Goal: Task Accomplishment & Management: Manage account settings

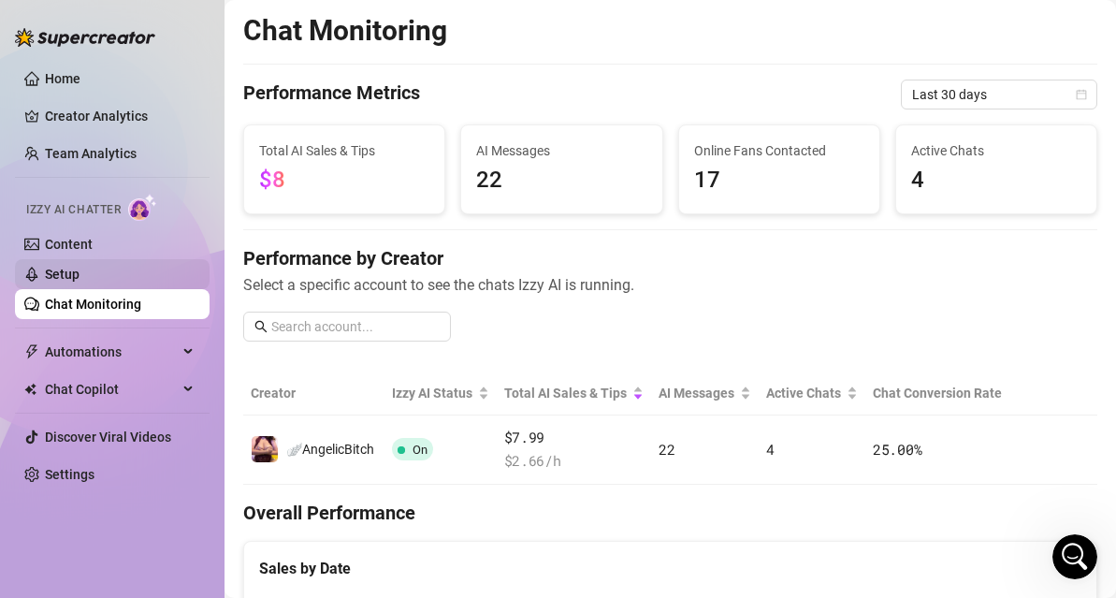
click at [80, 278] on link "Setup" at bounding box center [62, 274] width 35 height 15
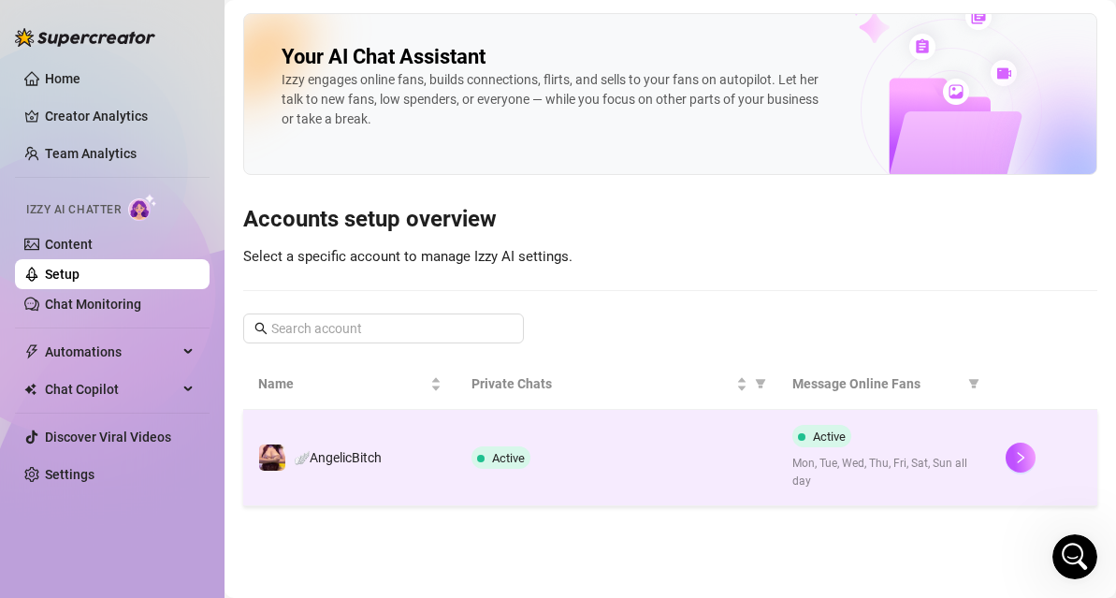
click at [605, 427] on td "Active" at bounding box center [616, 458] width 320 height 96
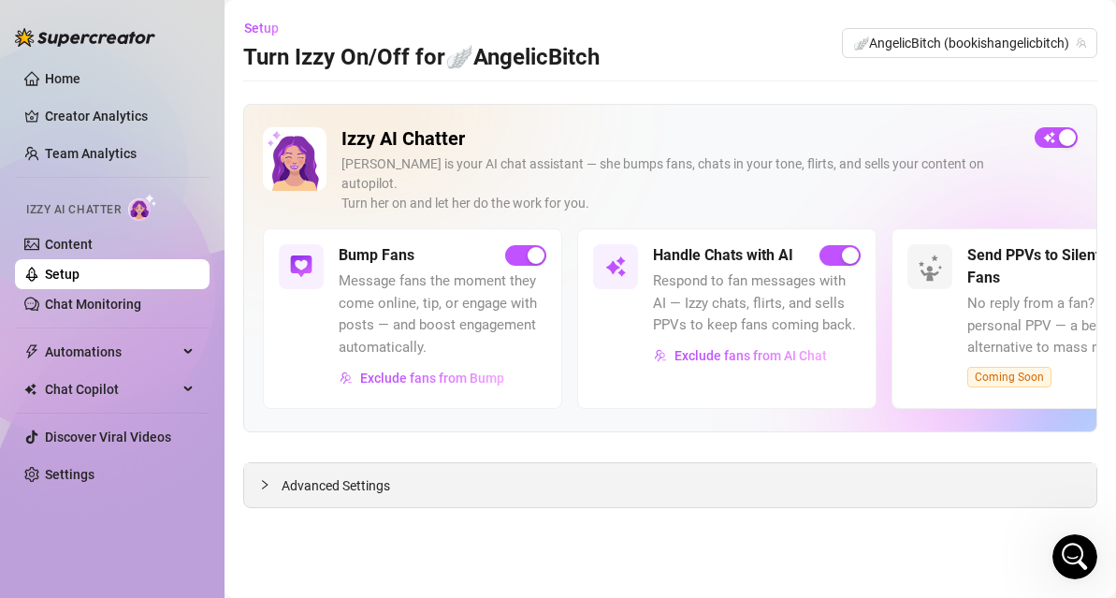
click at [296, 463] on div "Advanced Settings" at bounding box center [670, 485] width 852 height 44
click at [306, 475] on span "Advanced Settings" at bounding box center [336, 485] width 109 height 21
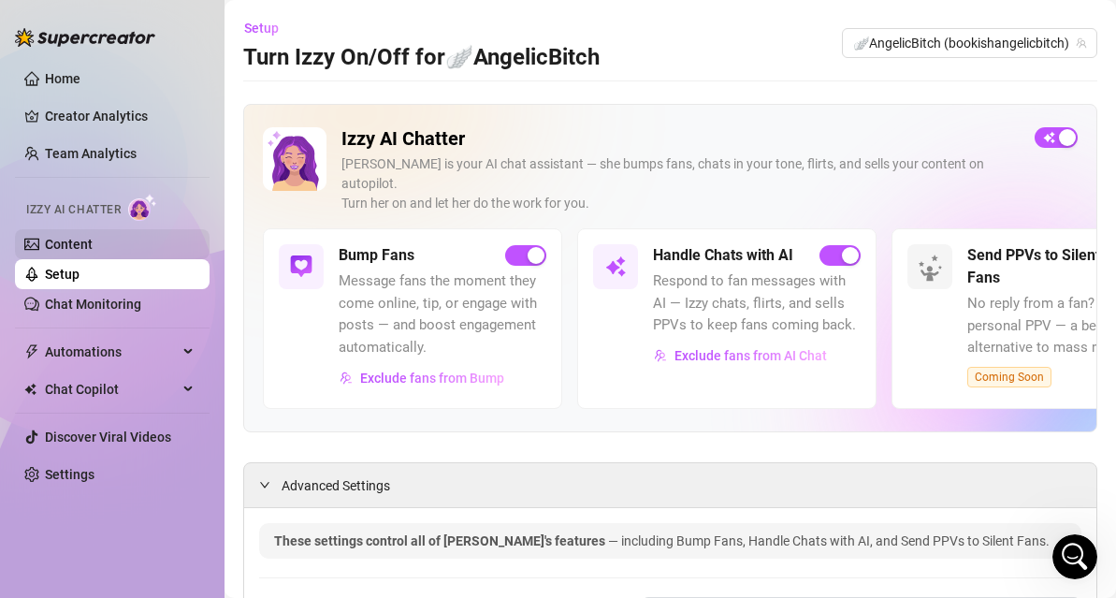
click at [90, 248] on link "Content" at bounding box center [69, 244] width 48 height 15
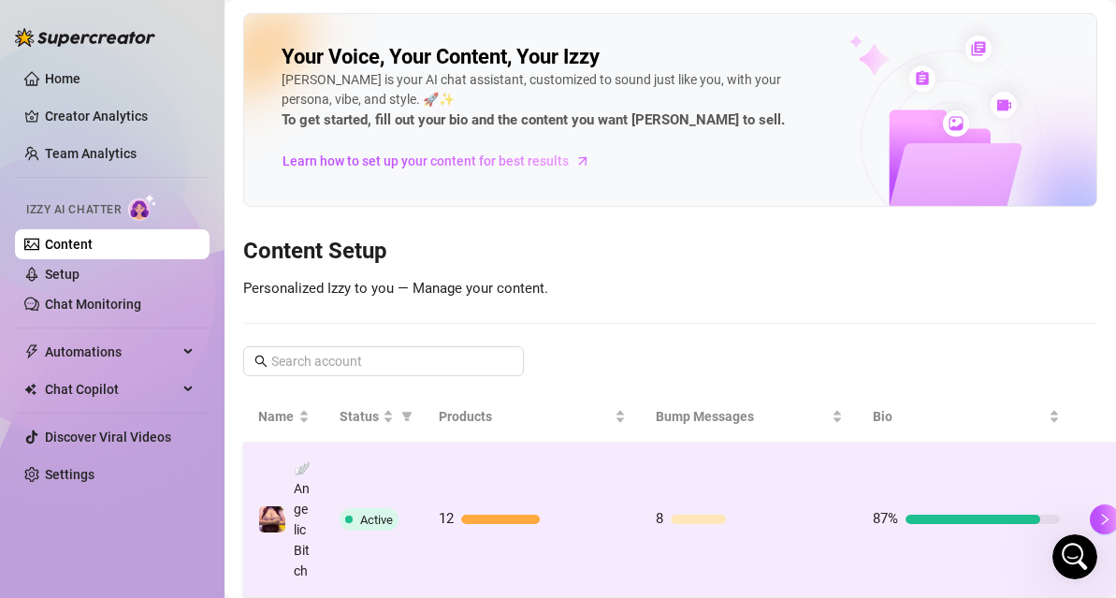
click at [510, 494] on td "12" at bounding box center [532, 519] width 217 height 154
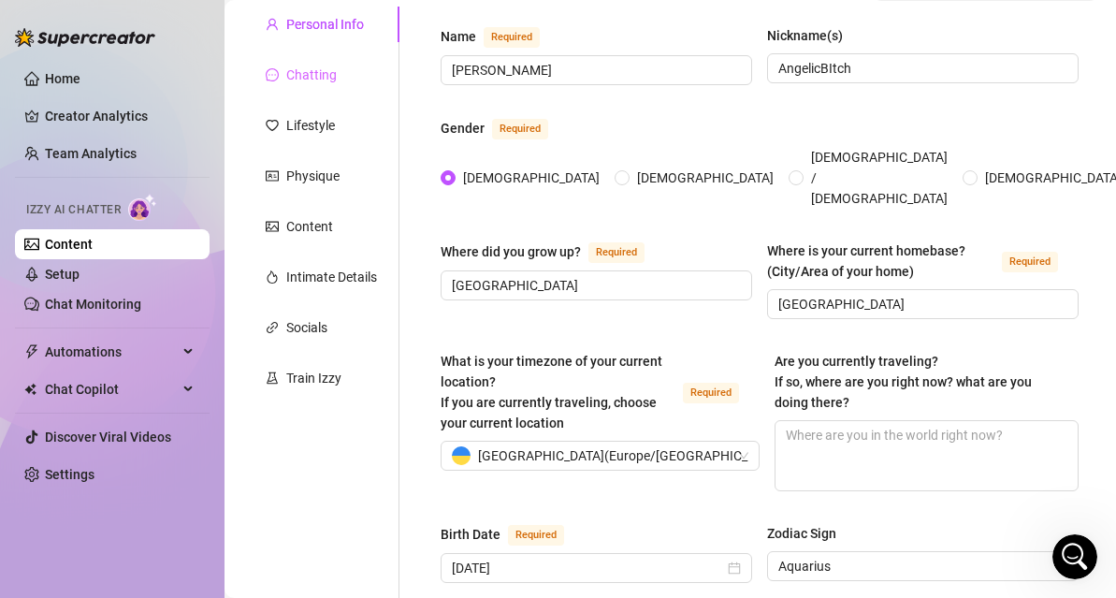
scroll to position [153, 0]
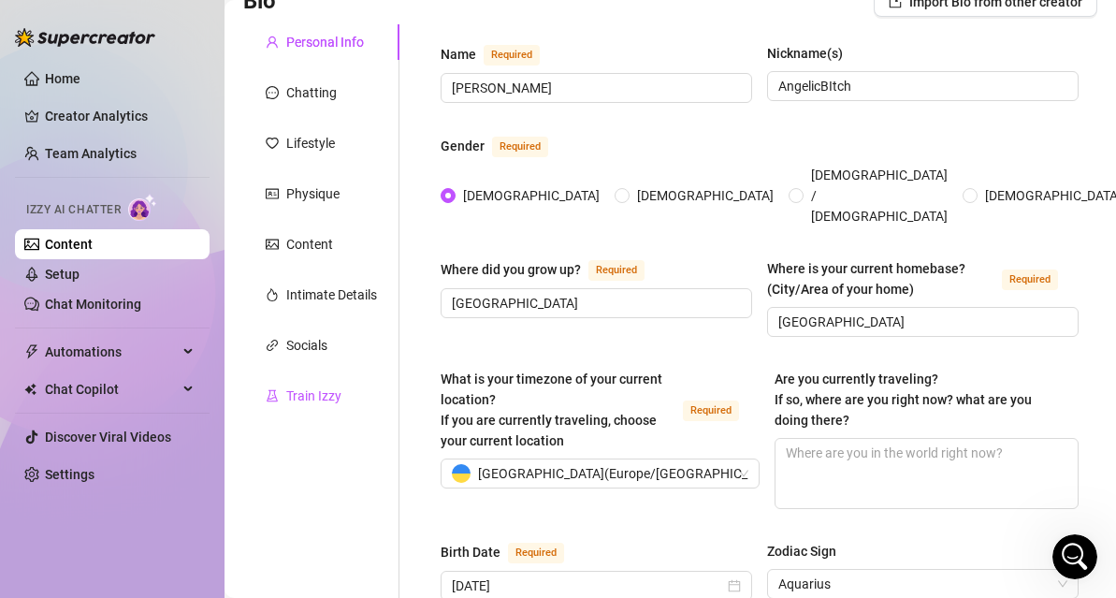
click at [317, 398] on div "Train Izzy" at bounding box center [313, 395] width 55 height 21
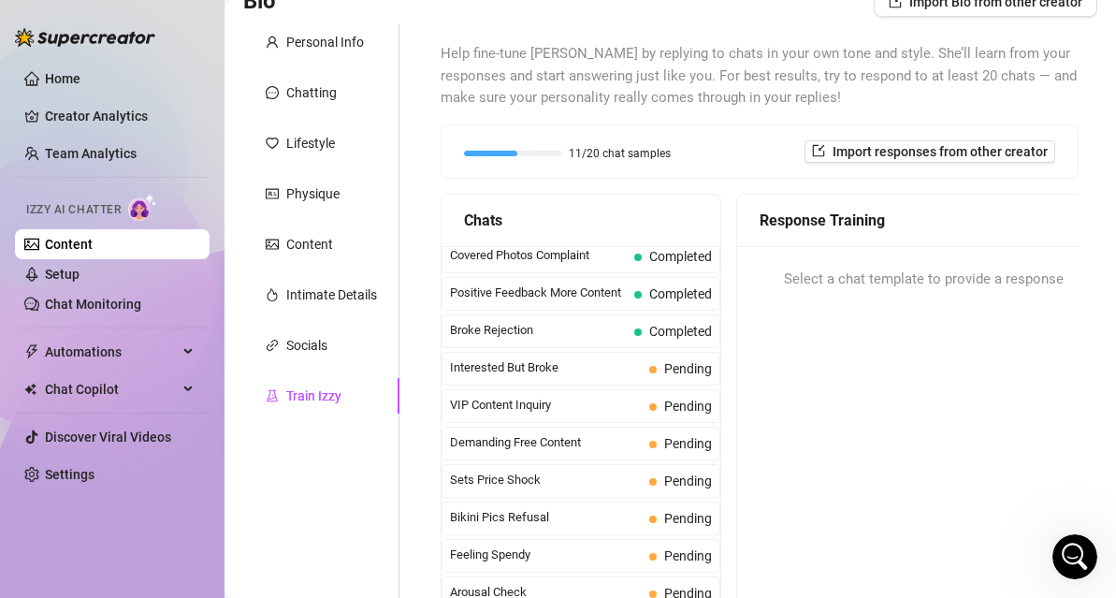
scroll to position [0, 0]
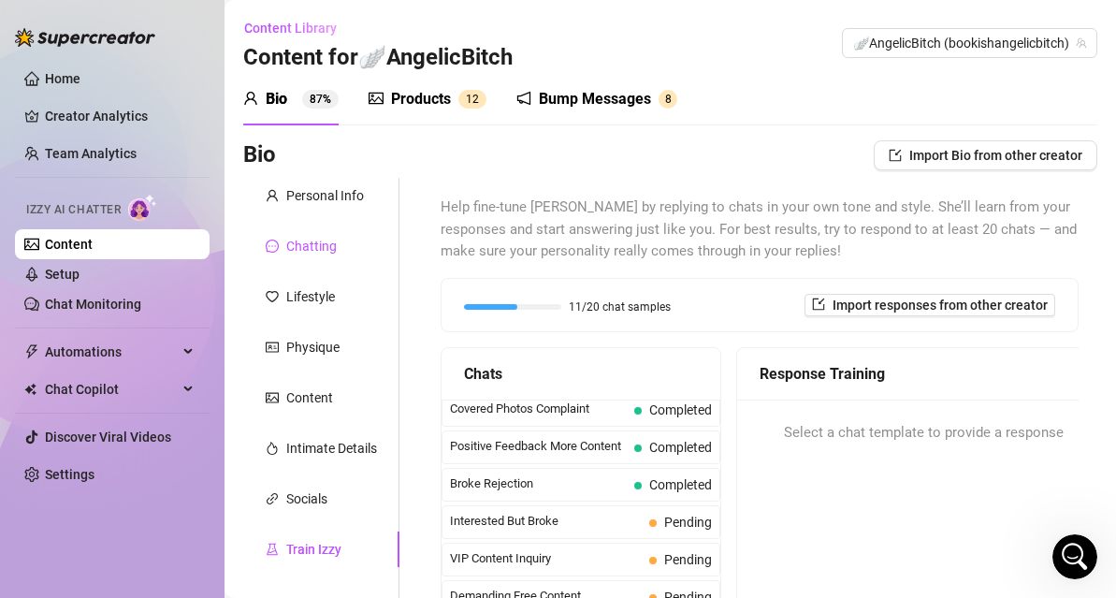
click at [302, 247] on div "Chatting" at bounding box center [311, 246] width 51 height 21
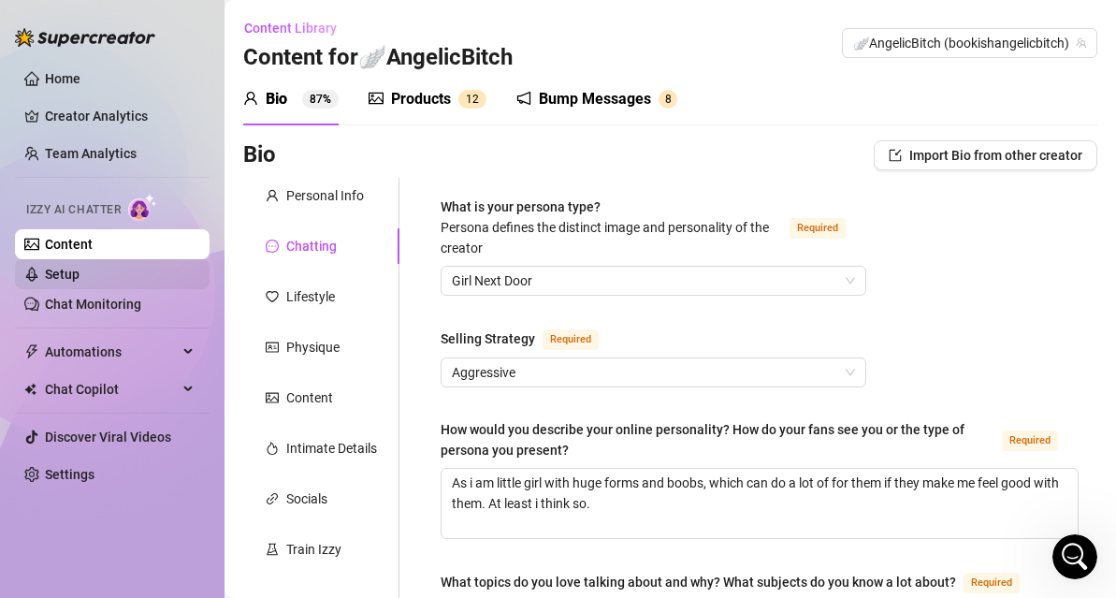
click at [80, 282] on link "Setup" at bounding box center [62, 274] width 35 height 15
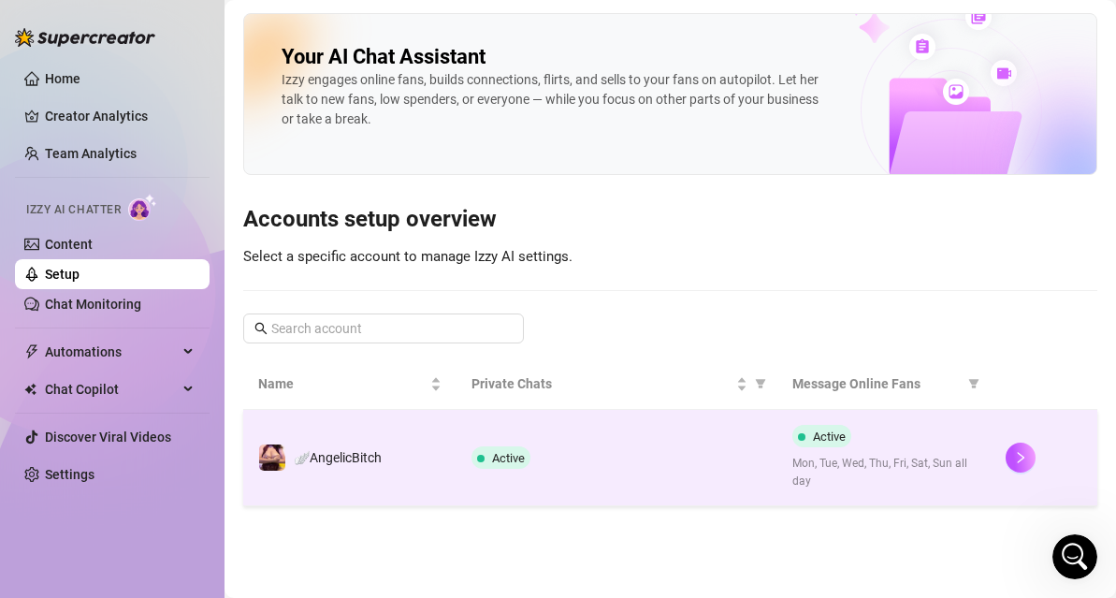
click at [638, 450] on div "Active" at bounding box center [616, 457] width 290 height 22
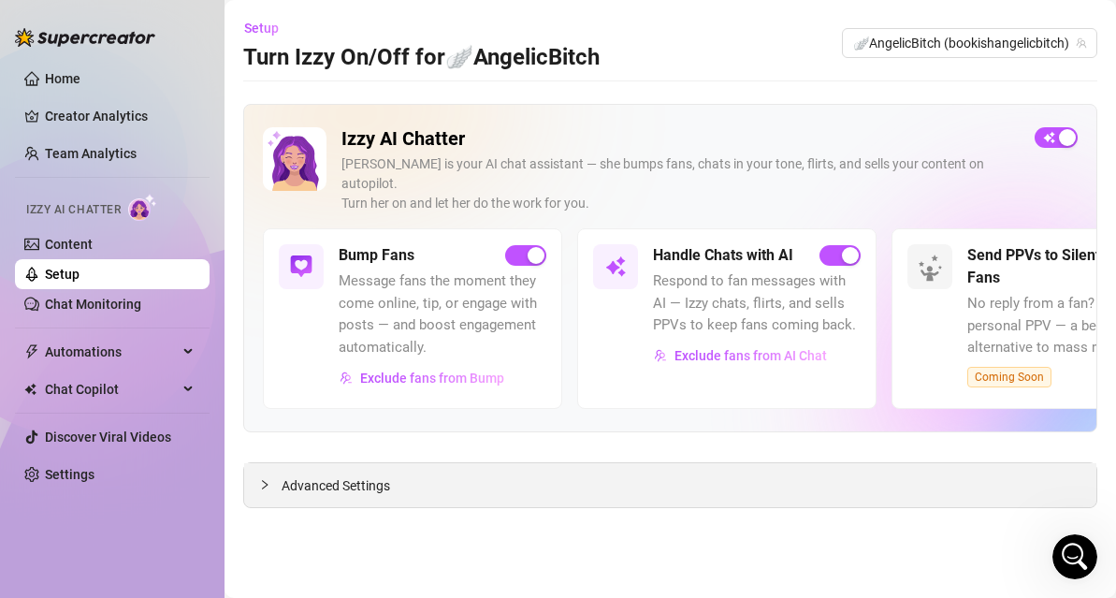
click at [368, 475] on span "Advanced Settings" at bounding box center [336, 485] width 109 height 21
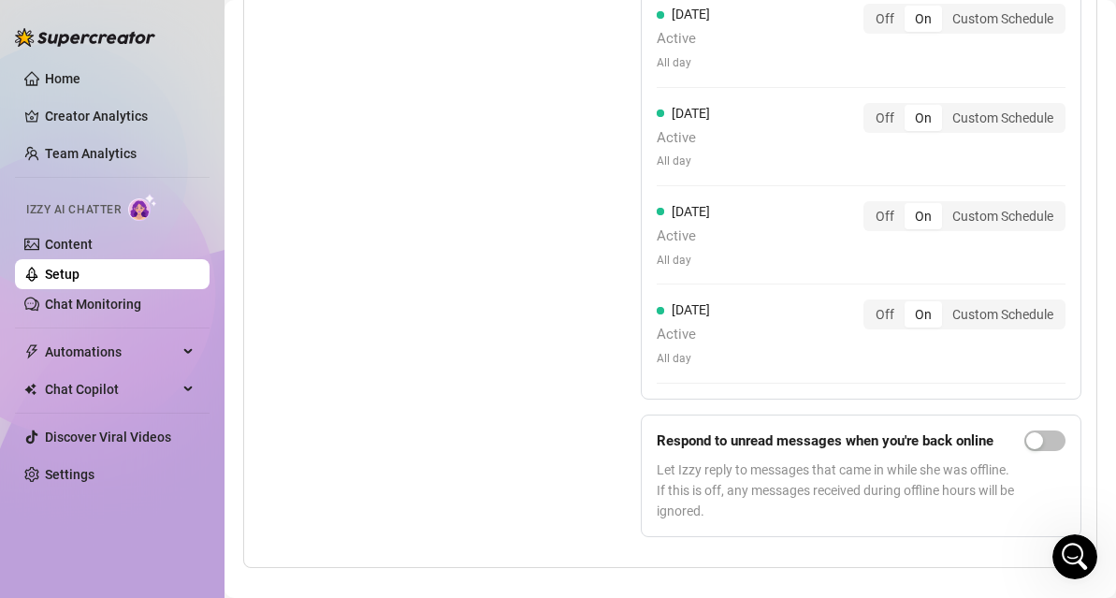
scroll to position [1949, 0]
click at [93, 245] on link "Content" at bounding box center [69, 244] width 48 height 15
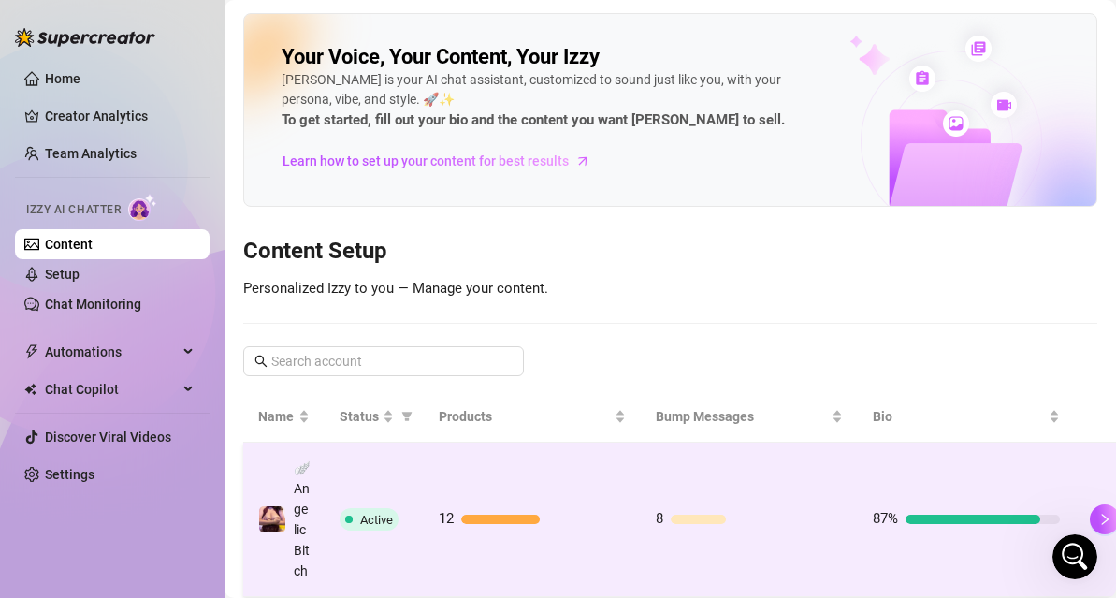
click at [644, 541] on td "8" at bounding box center [749, 519] width 217 height 154
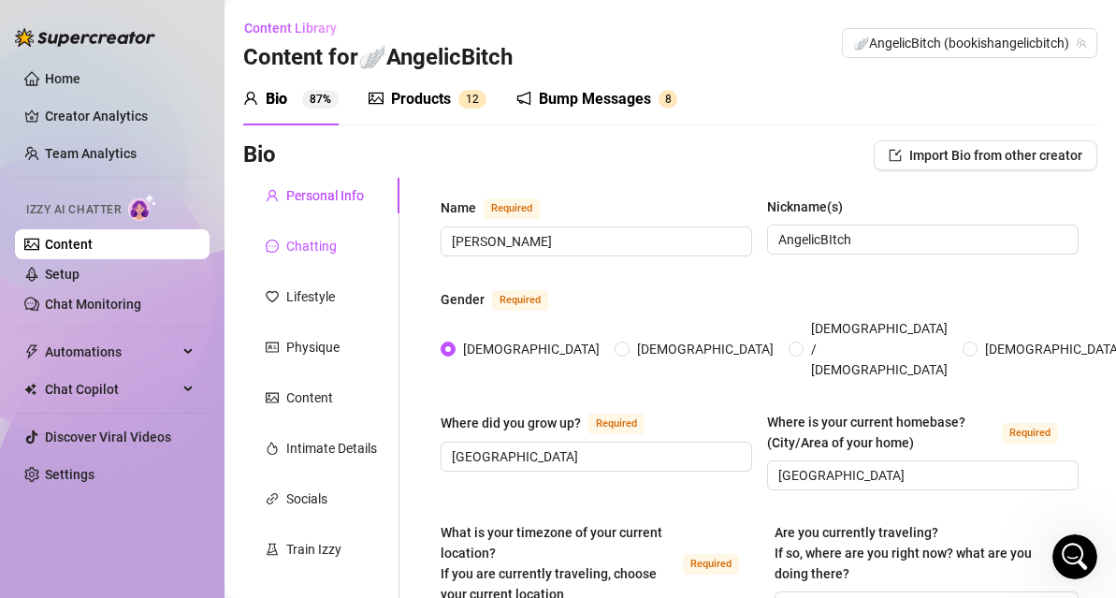
click at [316, 243] on div "Chatting" at bounding box center [311, 246] width 51 height 21
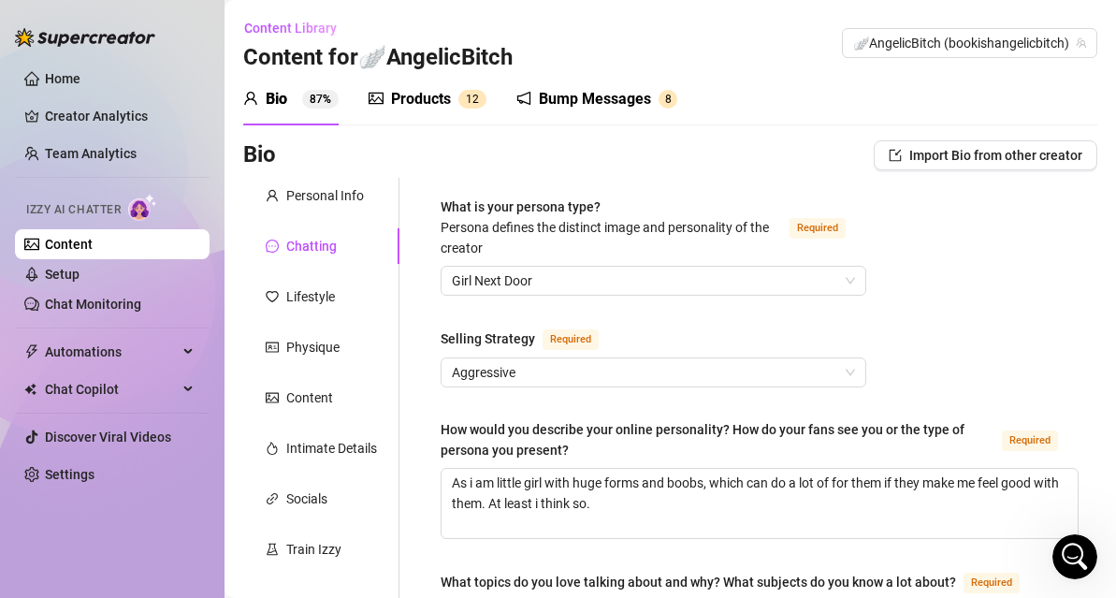
scroll to position [25, 0]
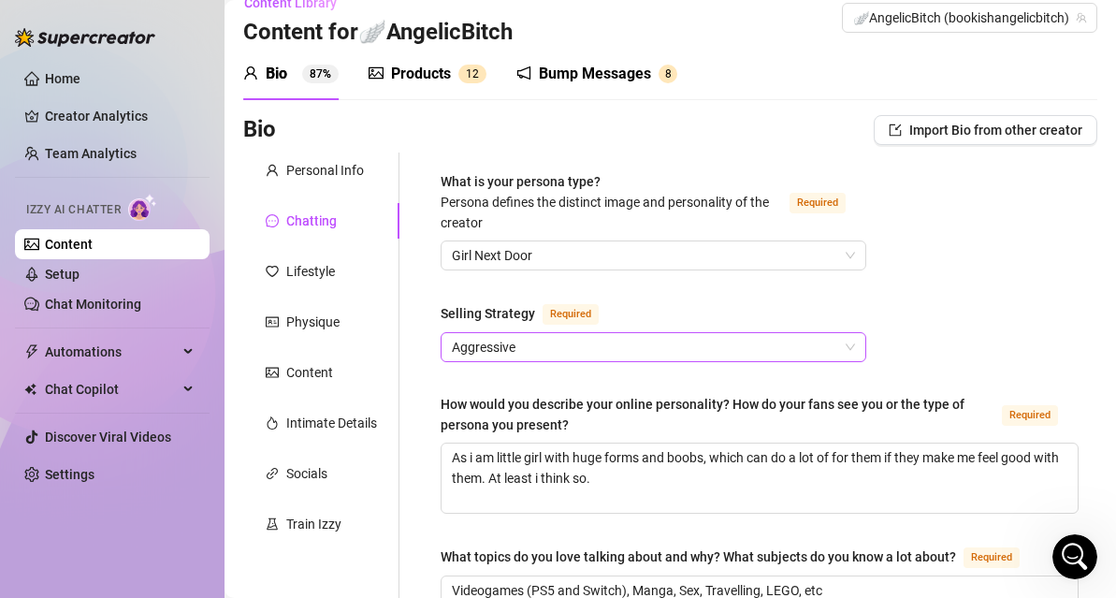
click at [518, 354] on span "Aggressive" at bounding box center [653, 347] width 403 height 28
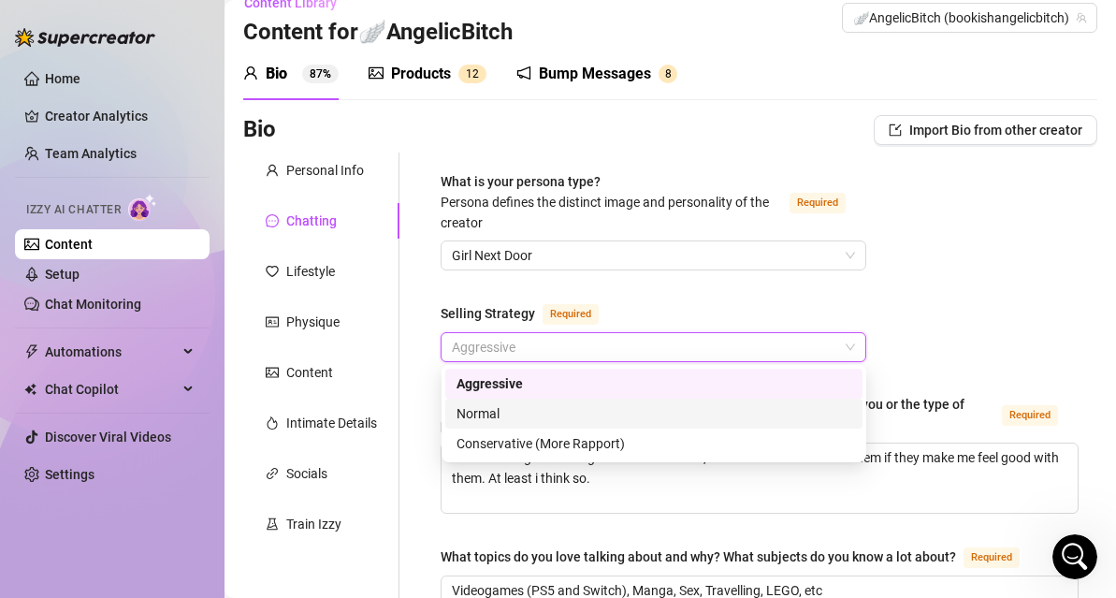
click at [499, 419] on div "Normal" at bounding box center [653, 413] width 395 height 21
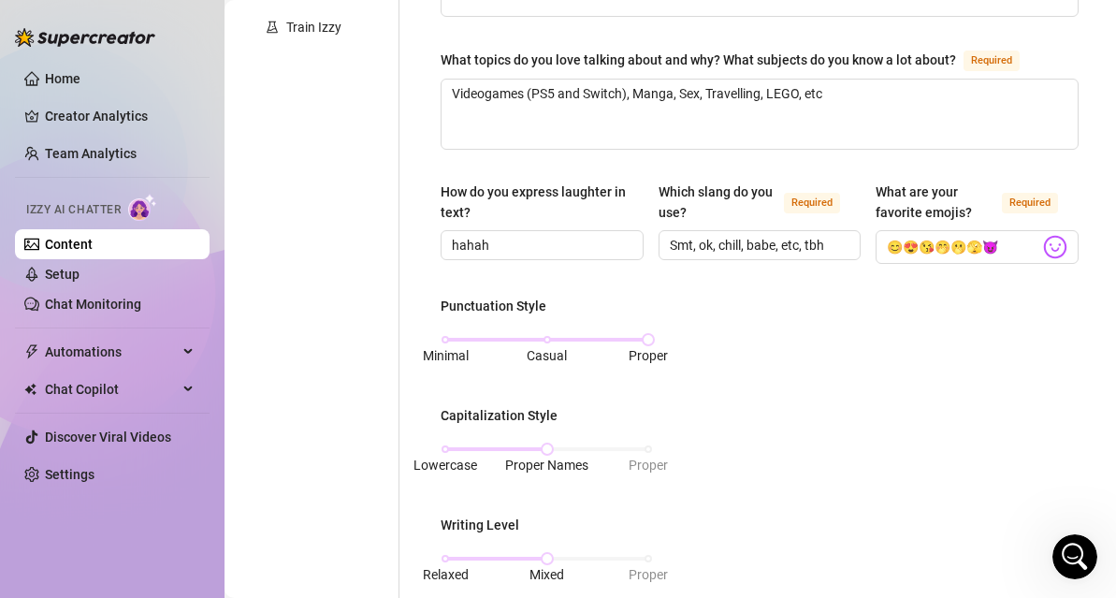
scroll to position [1279, 0]
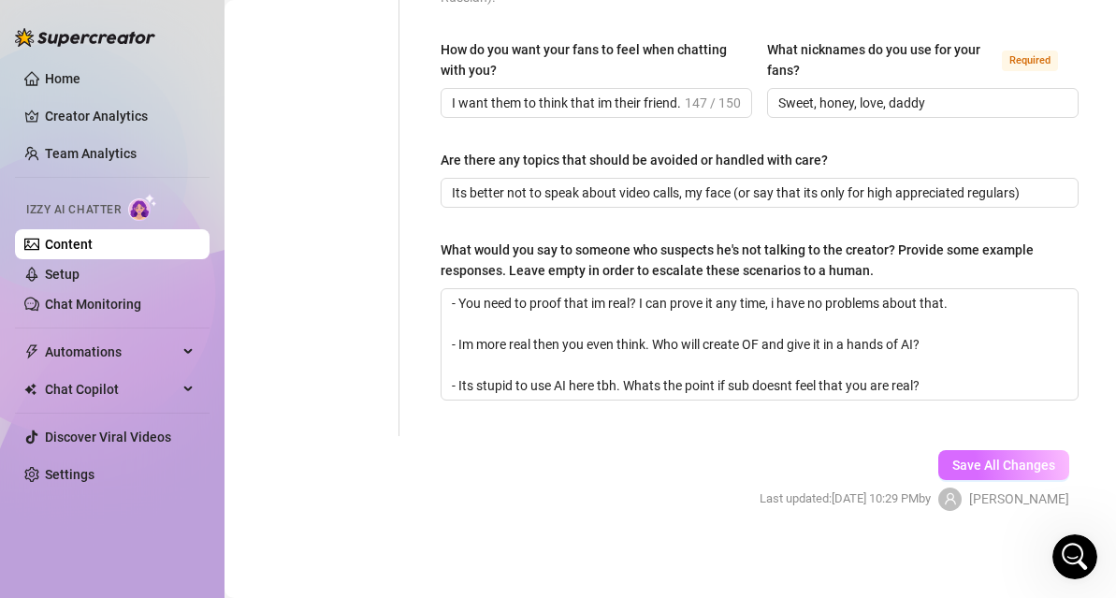
click at [995, 462] on span "Save All Changes" at bounding box center [1003, 464] width 103 height 15
click at [80, 282] on link "Setup" at bounding box center [62, 274] width 35 height 15
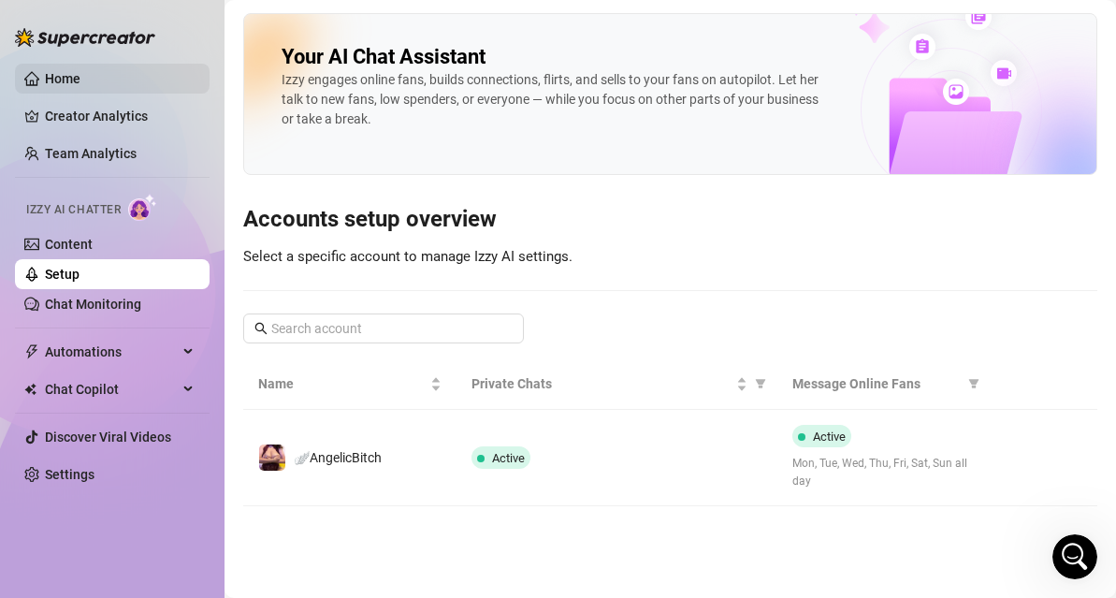
click at [80, 75] on link "Home" at bounding box center [63, 78] width 36 height 15
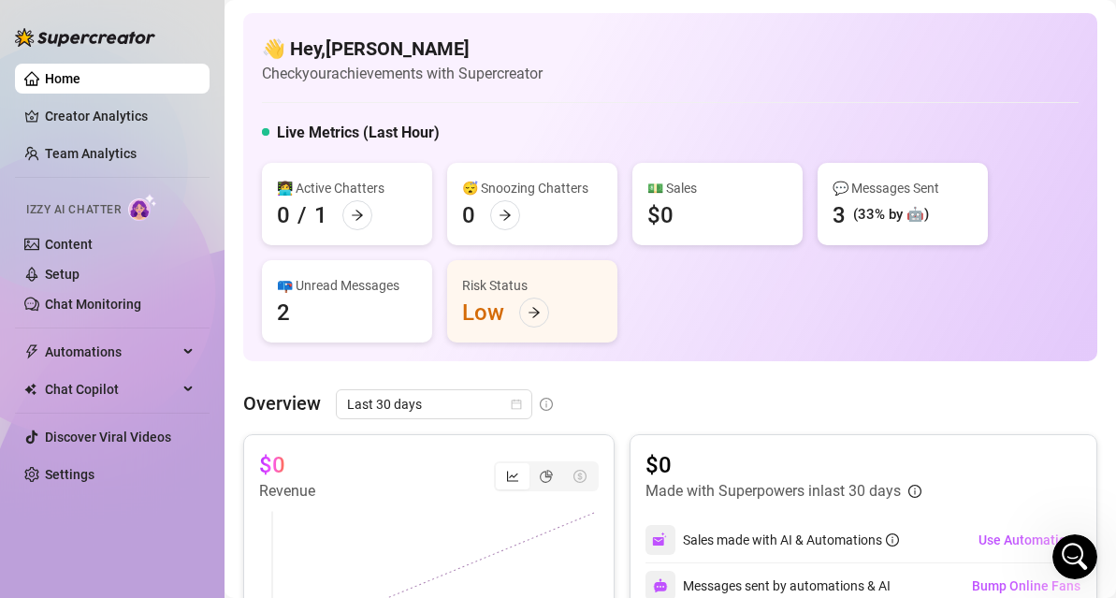
click at [329, 138] on h5 "Live Metrics (Last Hour)" at bounding box center [358, 133] width 163 height 22
click at [339, 303] on div "📪 Unread Messages 2" at bounding box center [347, 301] width 170 height 82
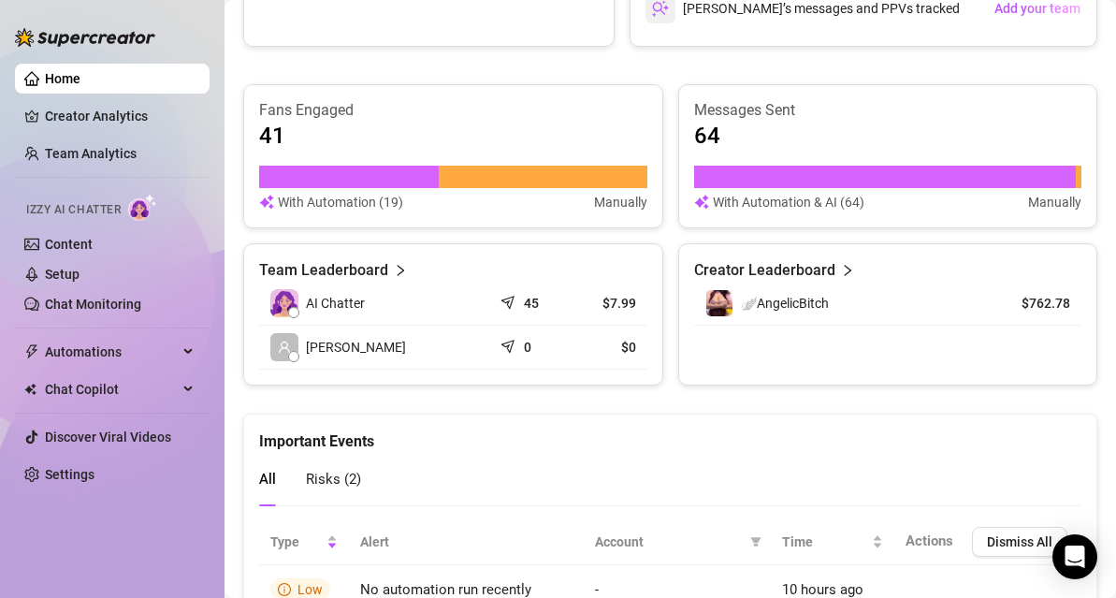
scroll to position [818, 0]
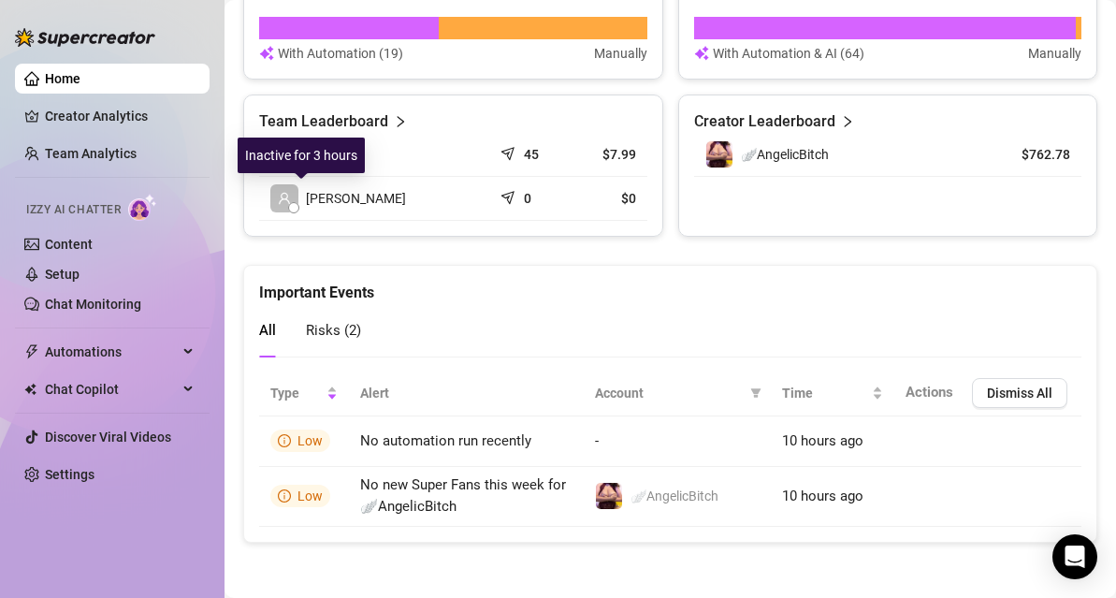
click at [296, 198] on span at bounding box center [284, 198] width 28 height 28
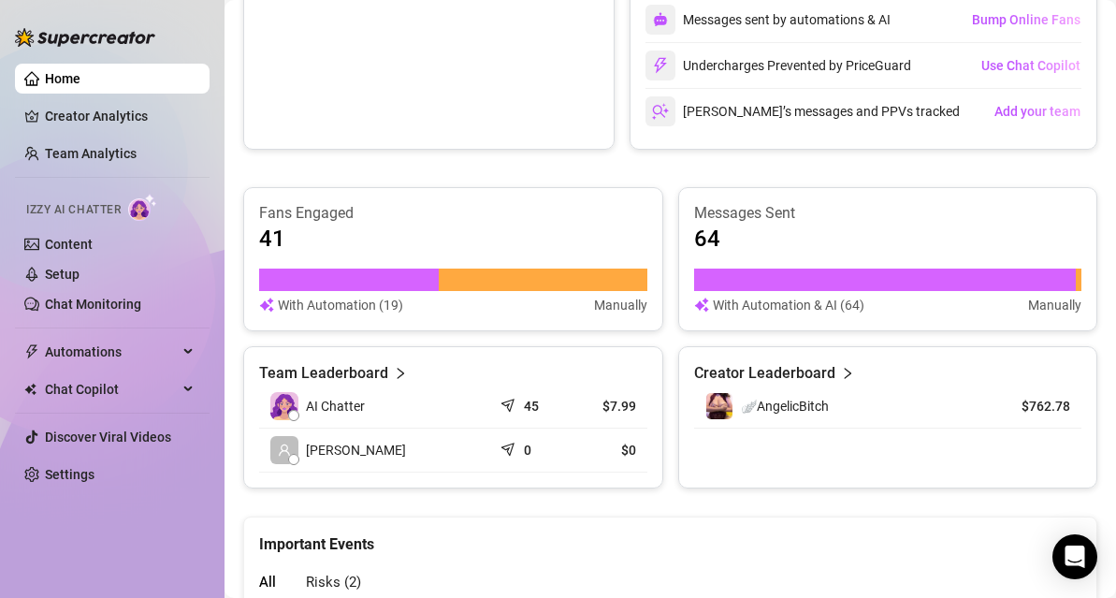
scroll to position [0, 0]
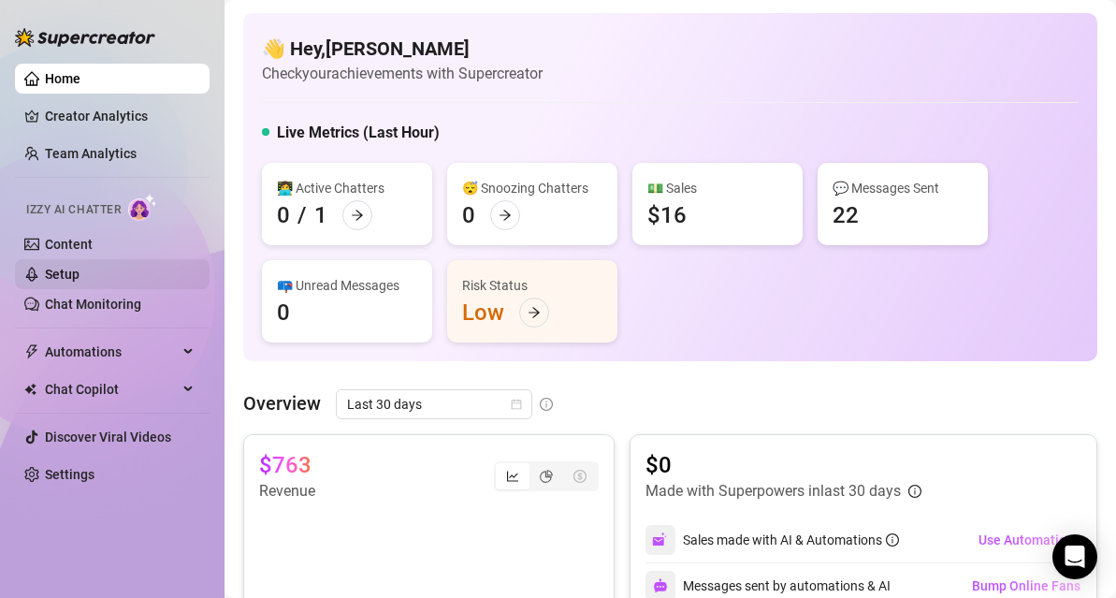
click at [74, 276] on link "Setup" at bounding box center [62, 274] width 35 height 15
